Goal: Information Seeking & Learning: Check status

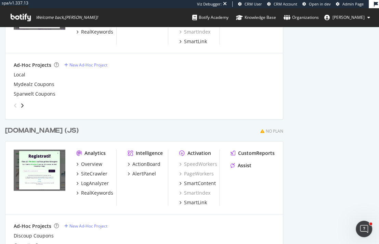
scroll to position [1030, 0]
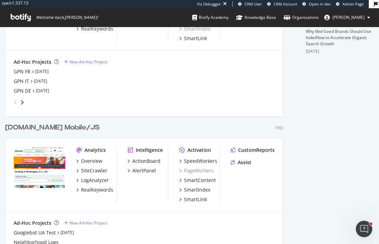
scroll to position [264, 0]
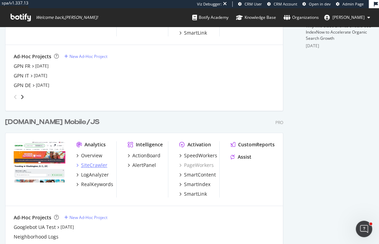
click at [90, 164] on div "SiteCrawler" at bounding box center [94, 165] width 26 height 7
